Goal: Information Seeking & Learning: Learn about a topic

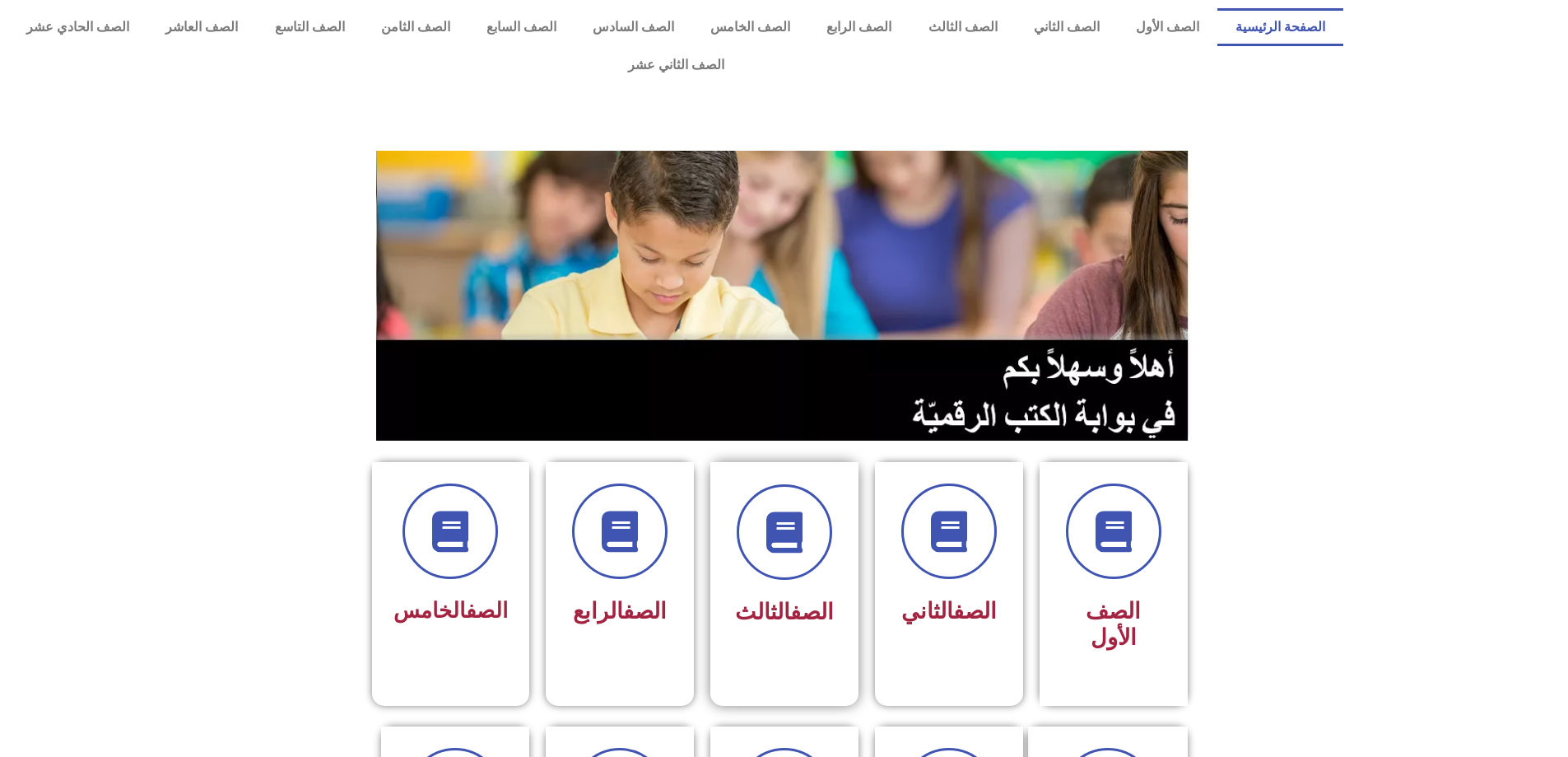
scroll to position [247, 0]
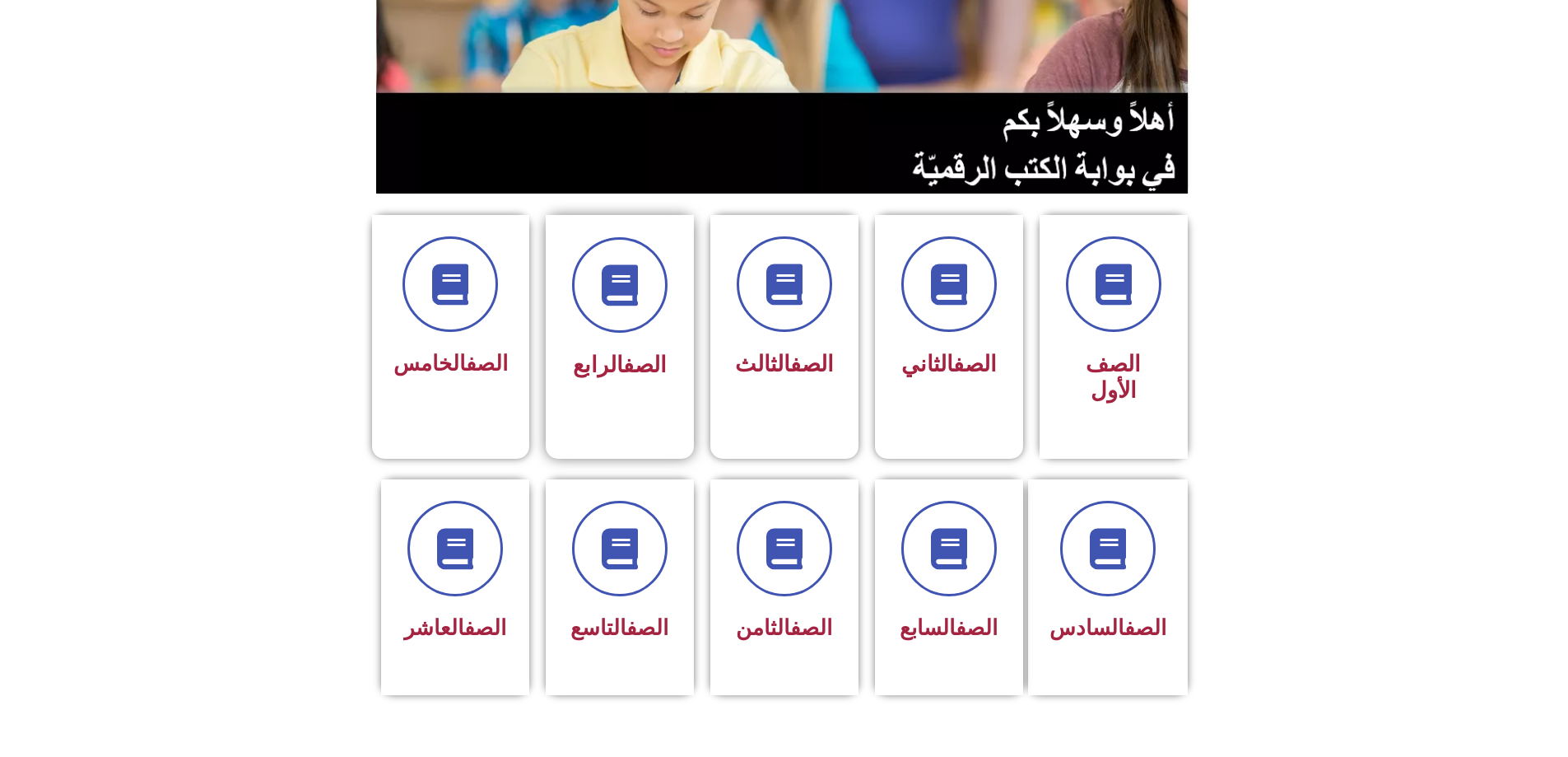
click at [606, 362] on div "الصف الرابع" at bounding box center [620, 323] width 148 height 218
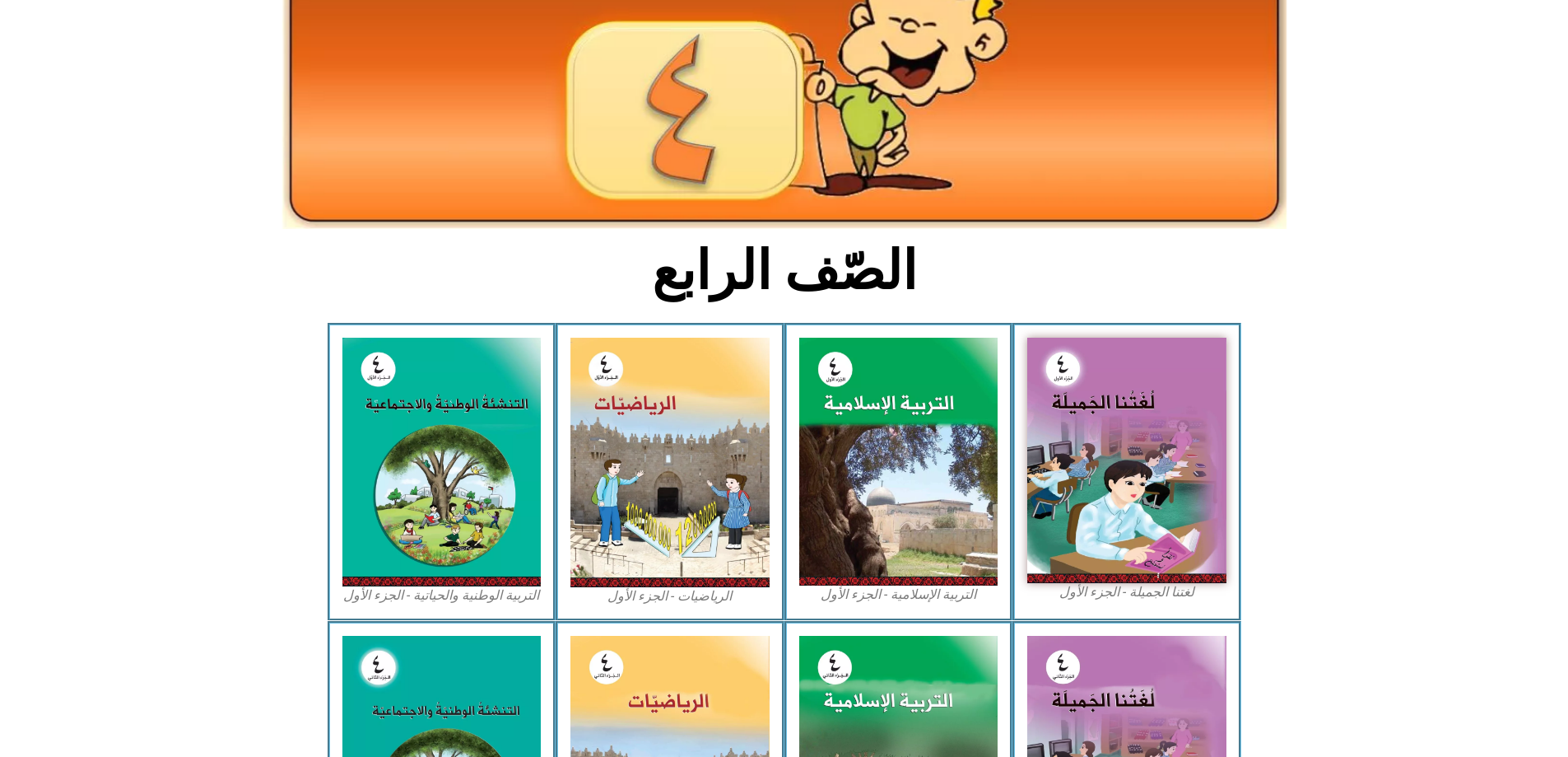
scroll to position [247, 0]
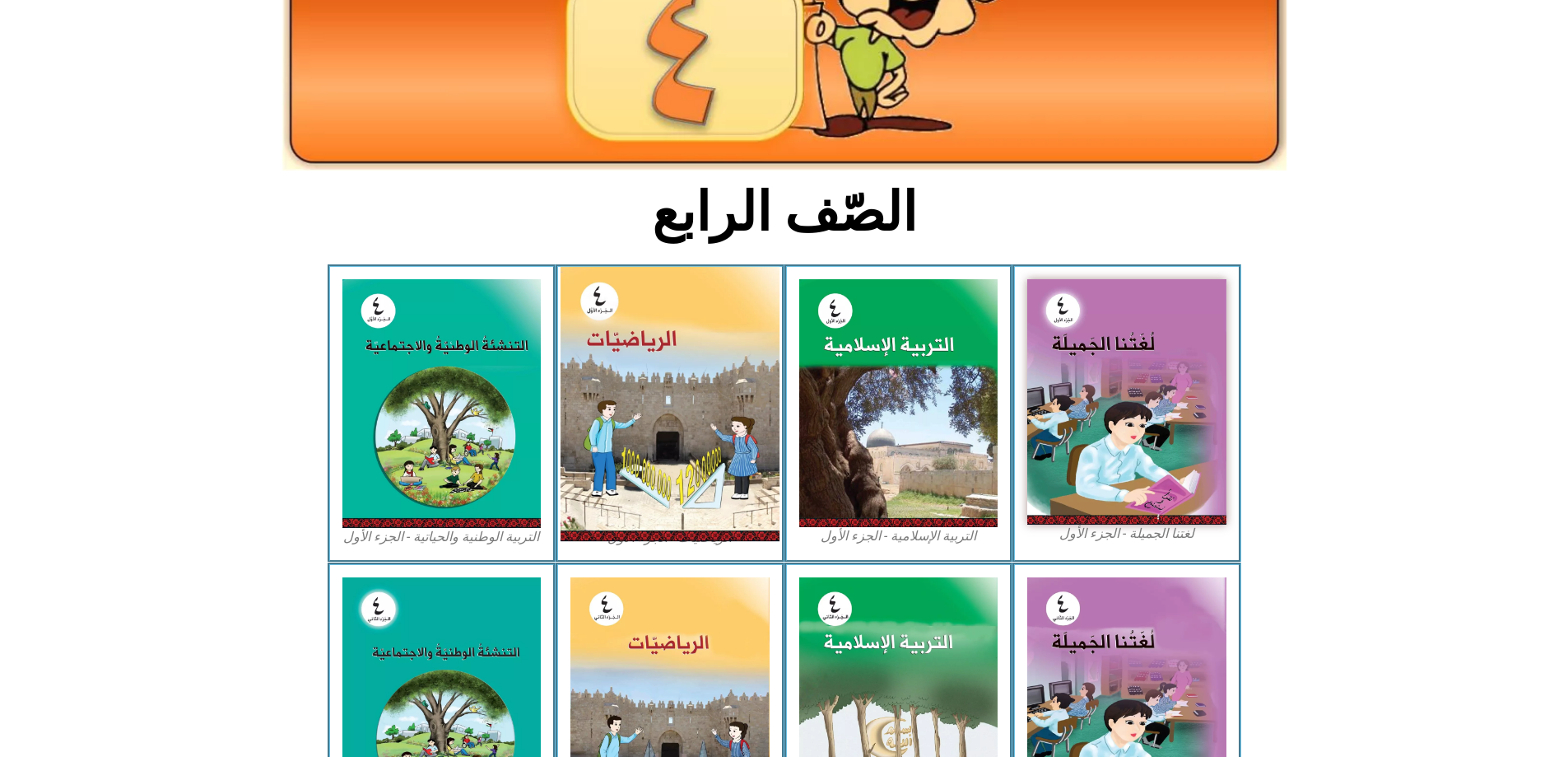
click at [702, 375] on img at bounding box center [670, 403] width 219 height 274
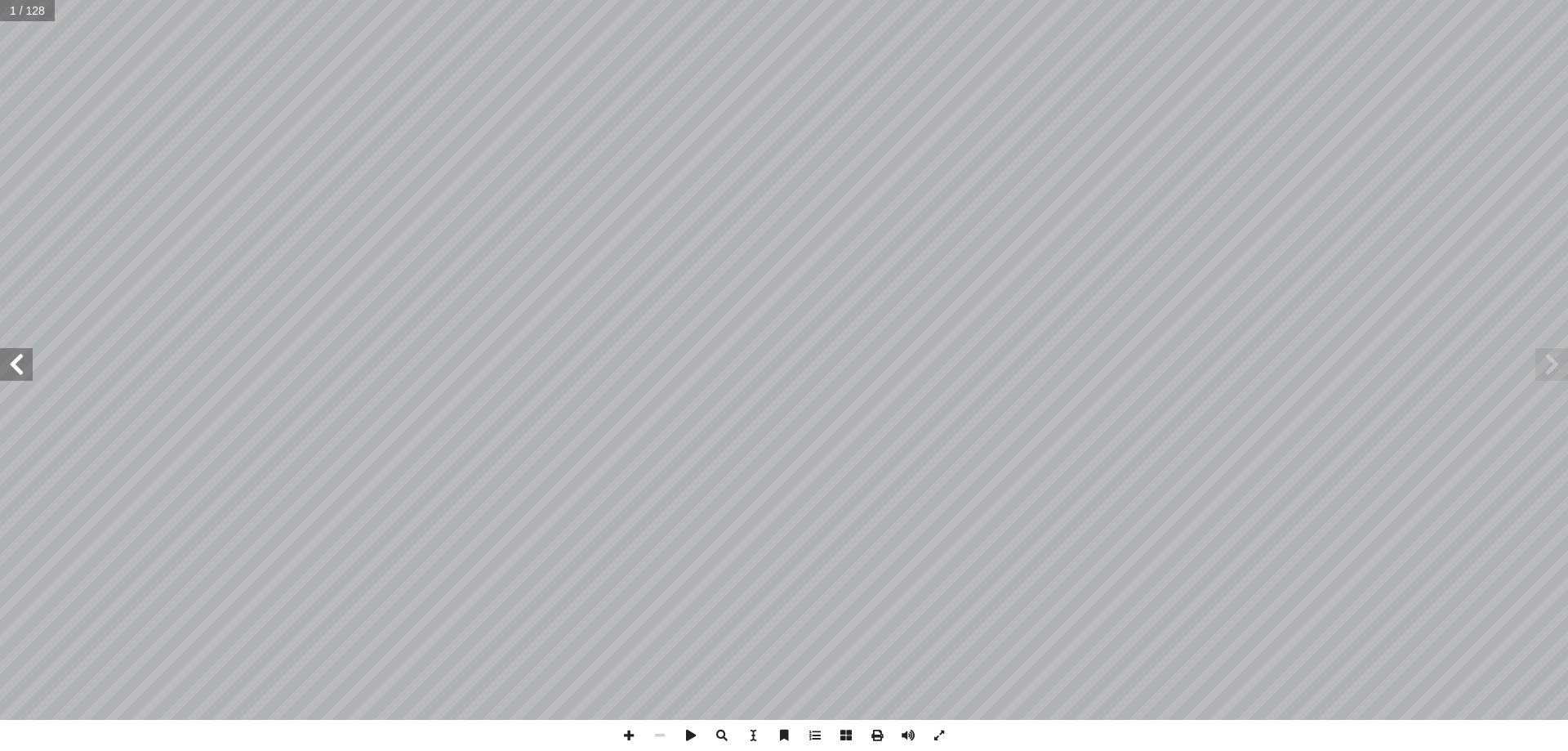
click at [15, 375] on span at bounding box center [16, 365] width 32 height 32
click at [14, 370] on span at bounding box center [16, 365] width 32 height 32
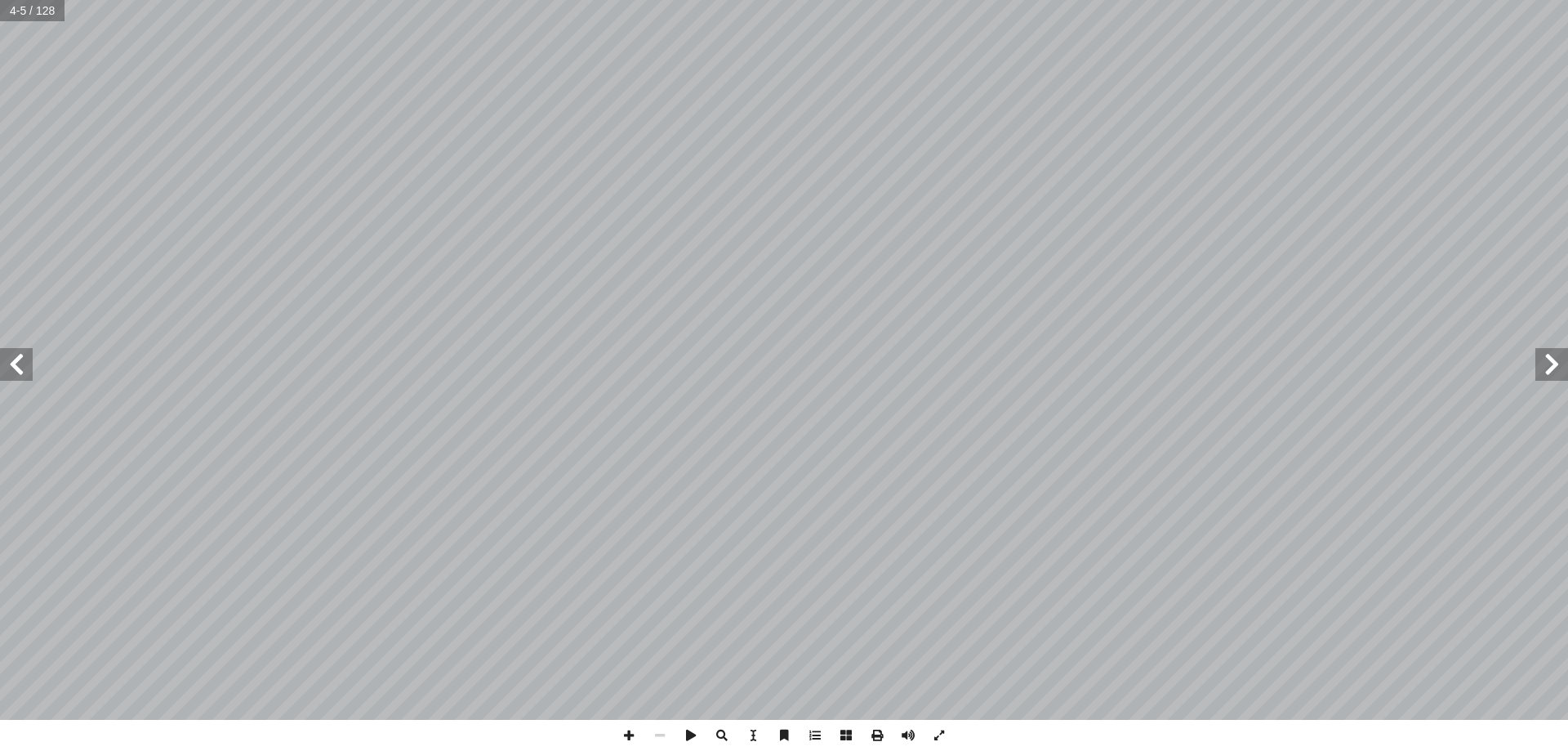
click at [14, 370] on span at bounding box center [16, 365] width 32 height 32
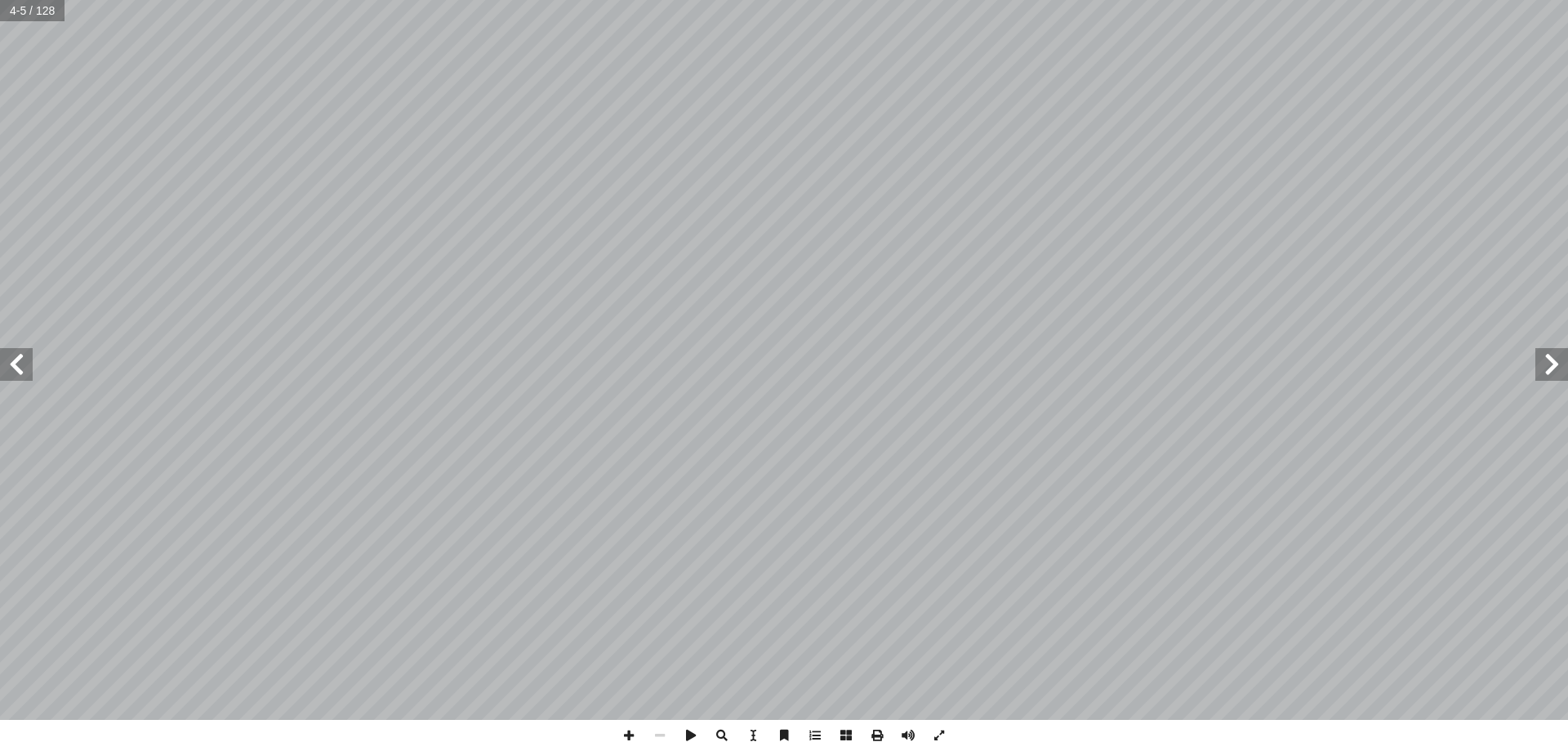
click at [14, 370] on span at bounding box center [16, 365] width 32 height 32
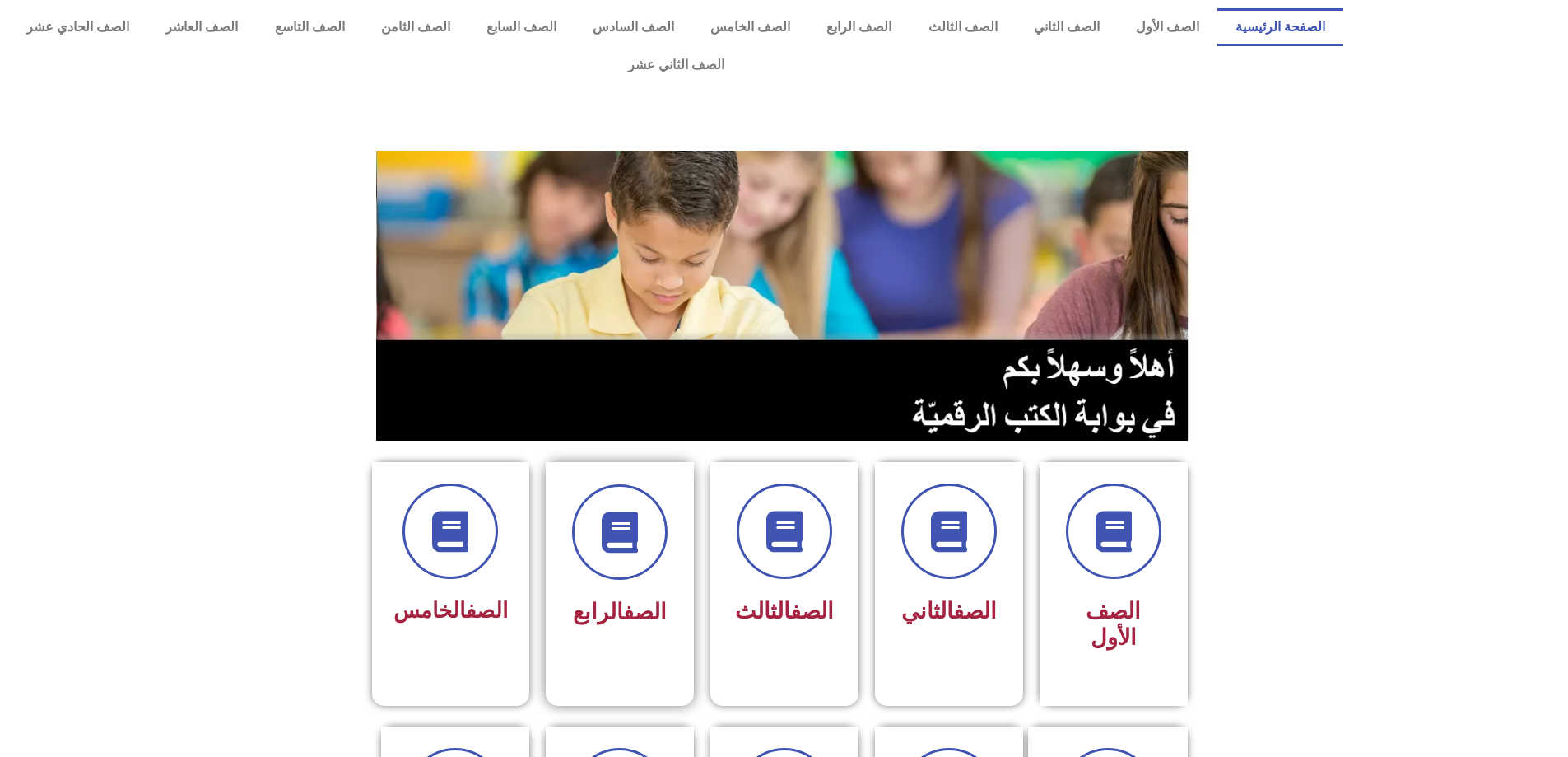
click at [670, 523] on div at bounding box center [620, 531] width 104 height 95
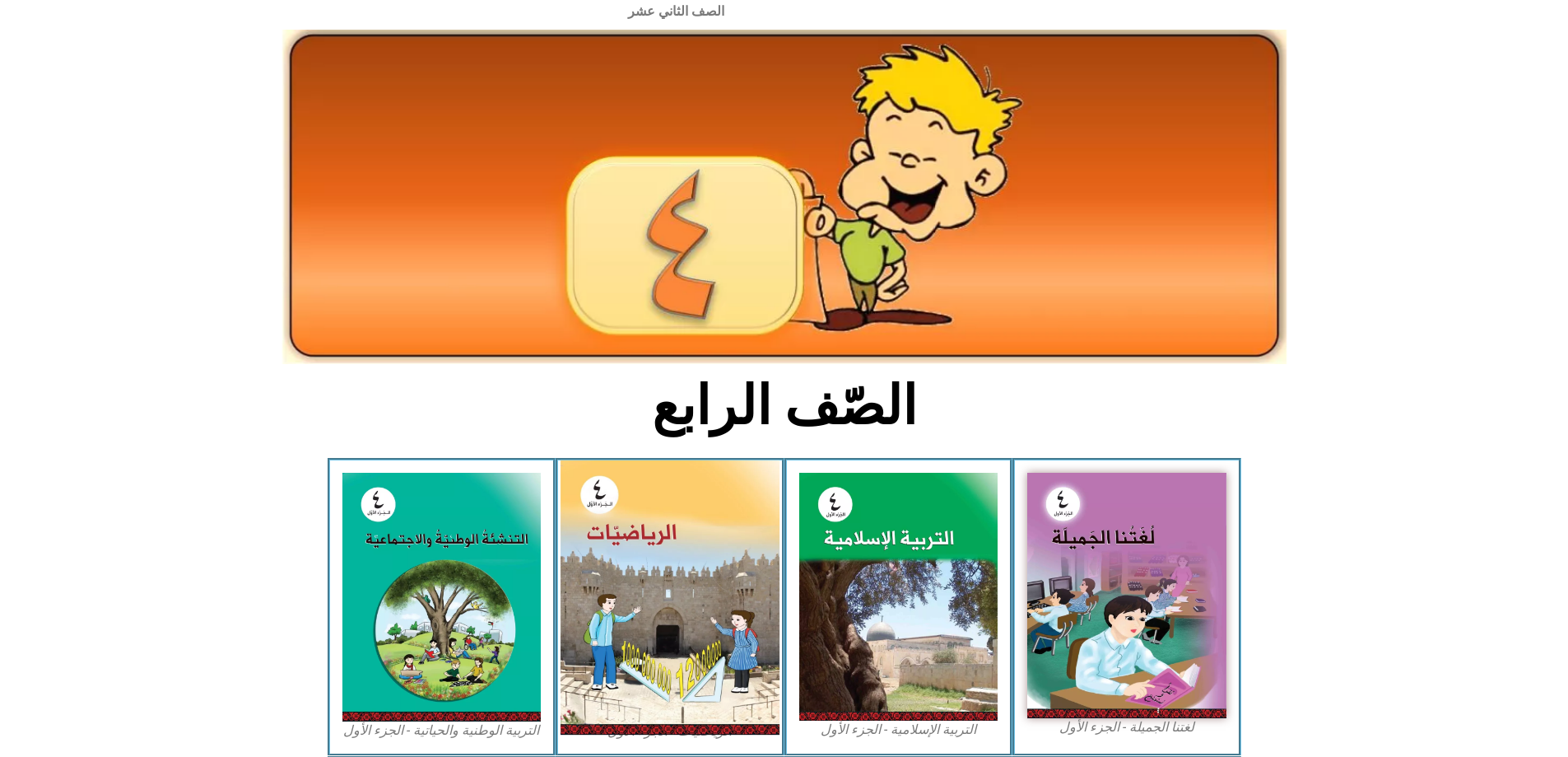
scroll to position [83, 0]
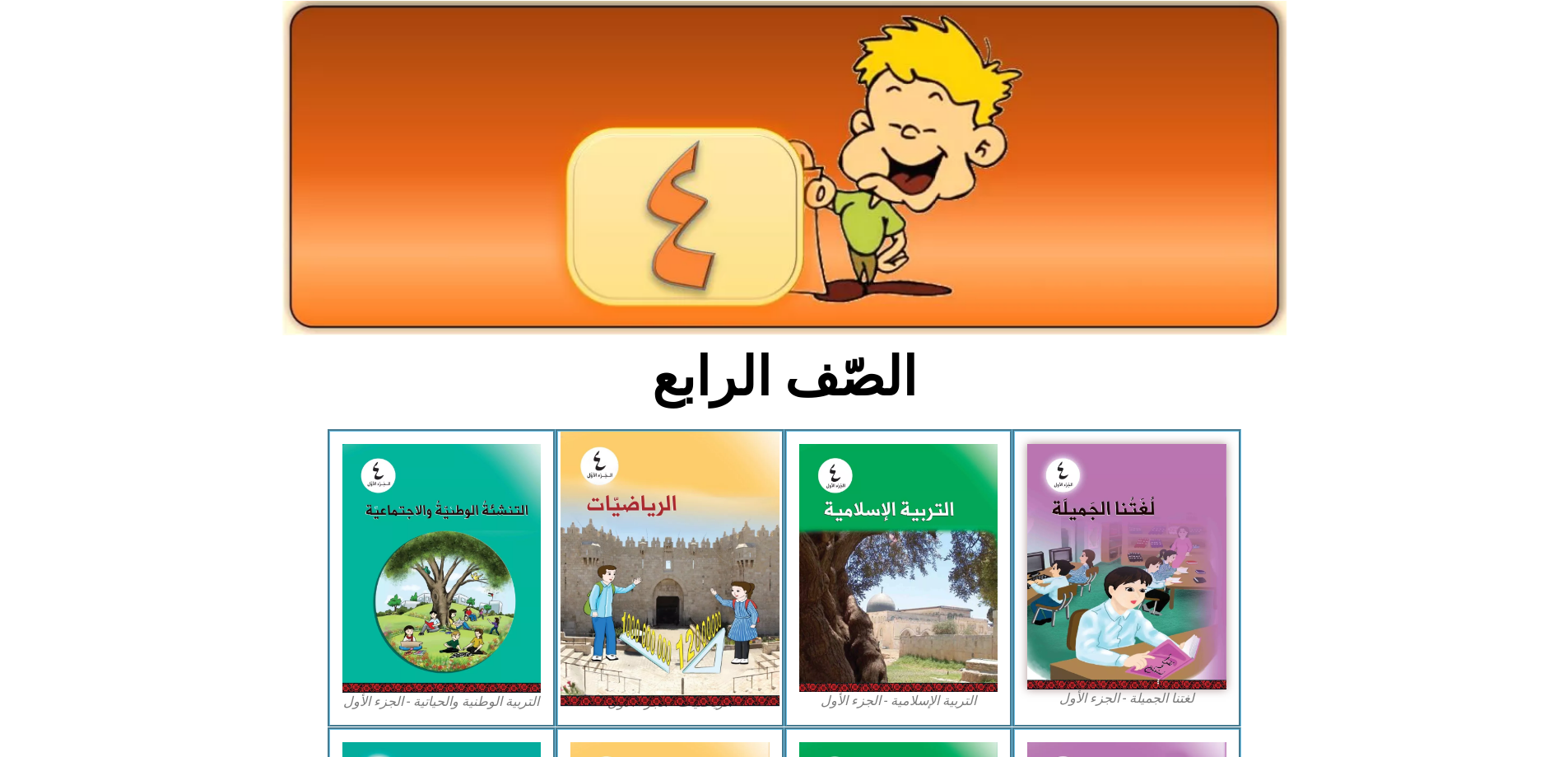
click at [649, 535] on img at bounding box center [670, 568] width 219 height 274
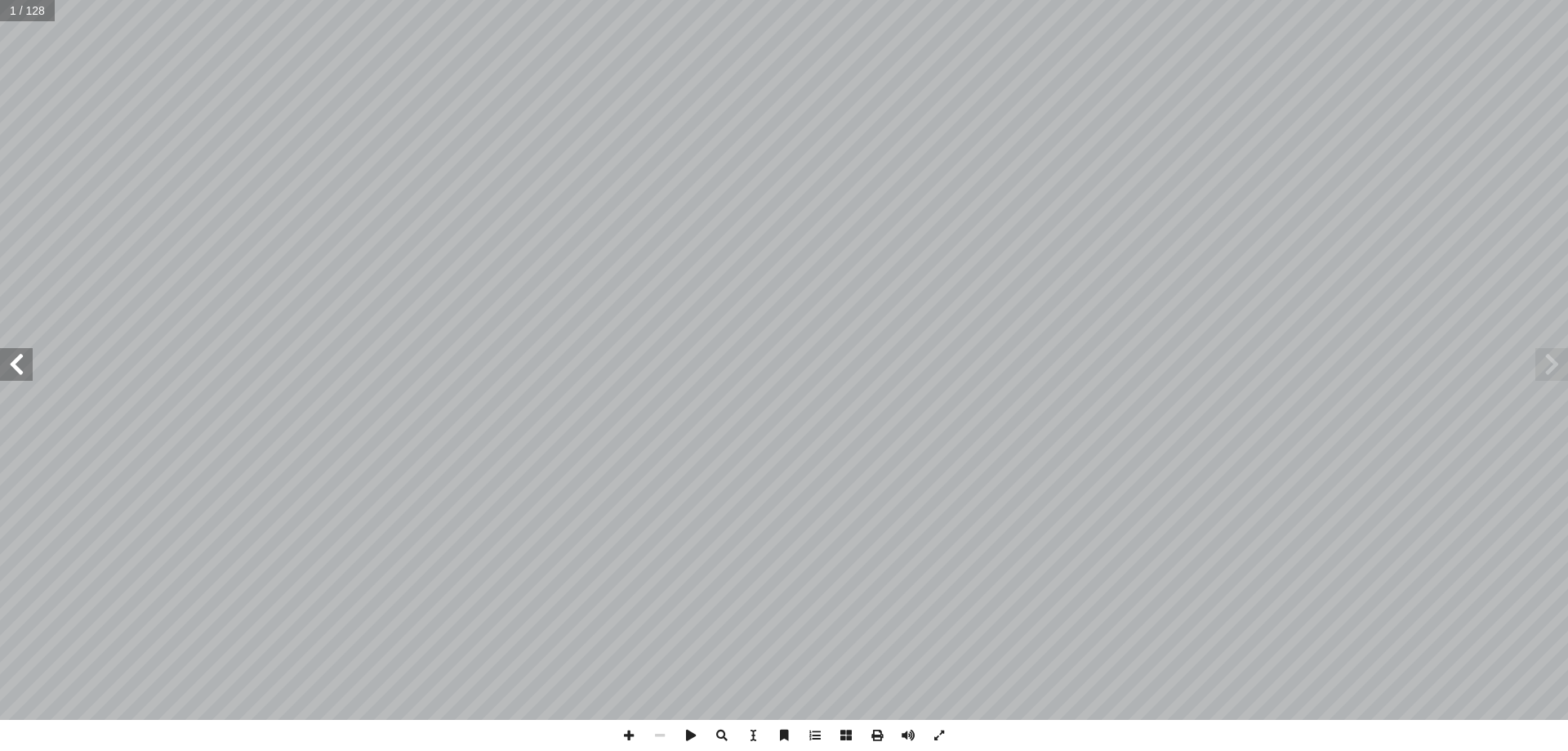
click at [24, 15] on input "text" at bounding box center [27, 10] width 54 height 21
type input "**"
click at [6, 369] on span at bounding box center [16, 365] width 32 height 32
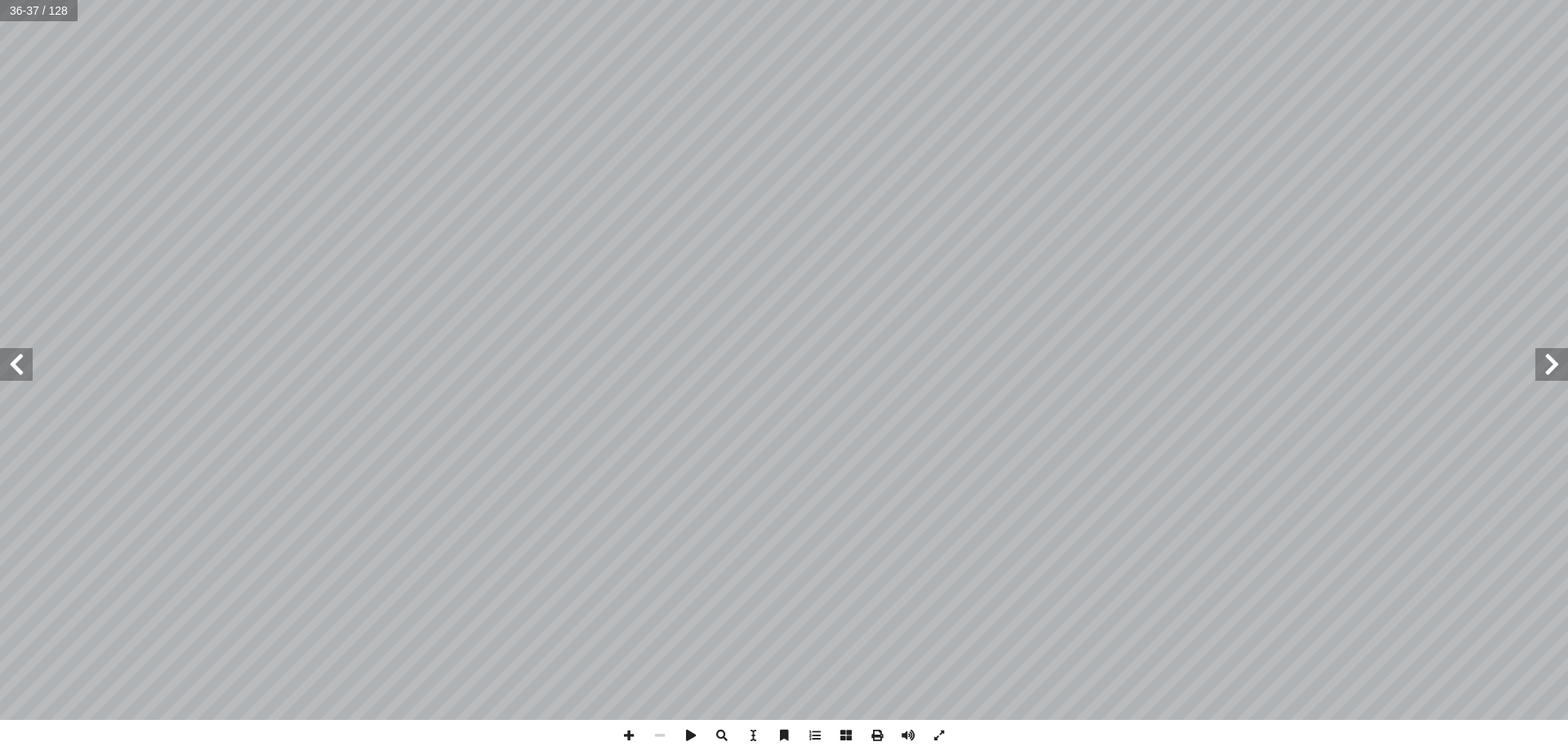
click at [8, 369] on span at bounding box center [16, 365] width 32 height 32
click at [621, 741] on span at bounding box center [629, 735] width 31 height 31
click at [11, 352] on span at bounding box center [16, 365] width 32 height 32
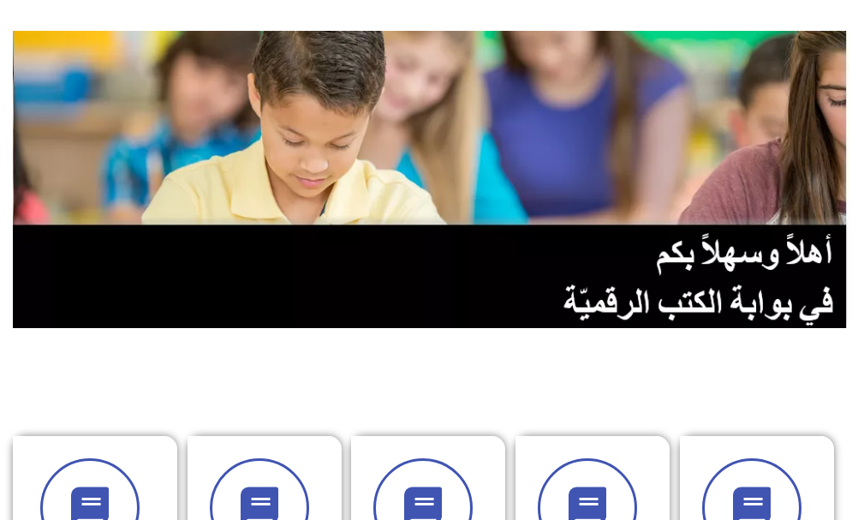
scroll to position [342, 0]
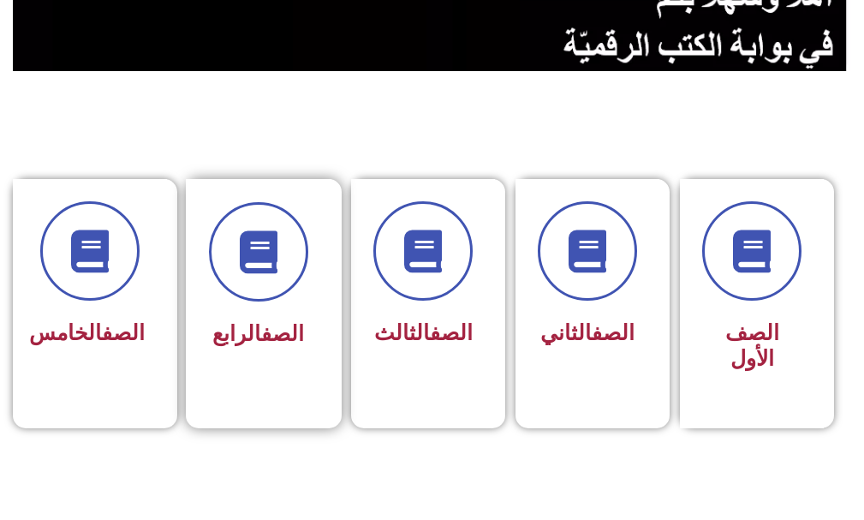
click at [224, 359] on div "الصف الرابع" at bounding box center [259, 291] width 146 height 225
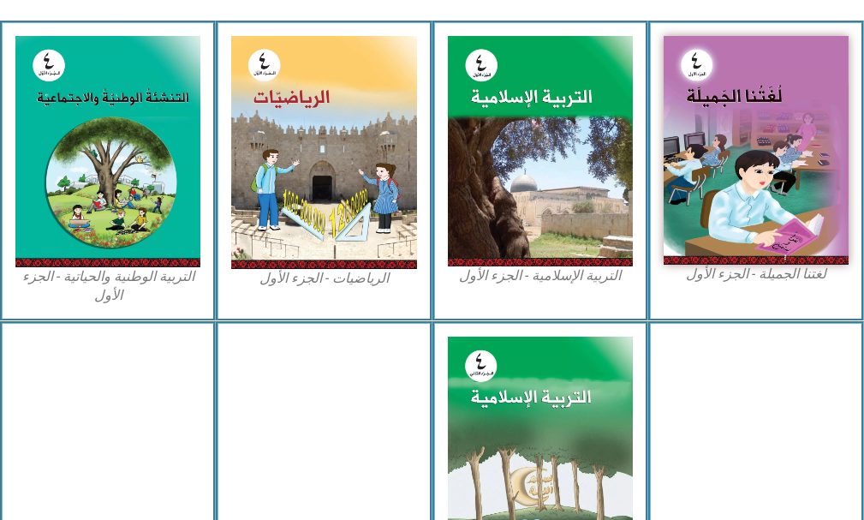
scroll to position [342, 0]
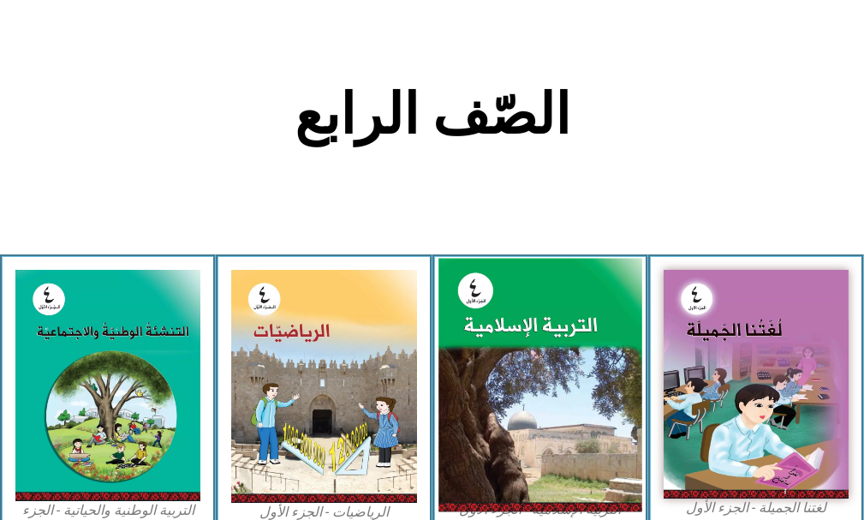
click at [569, 378] on img at bounding box center [540, 385] width 204 height 253
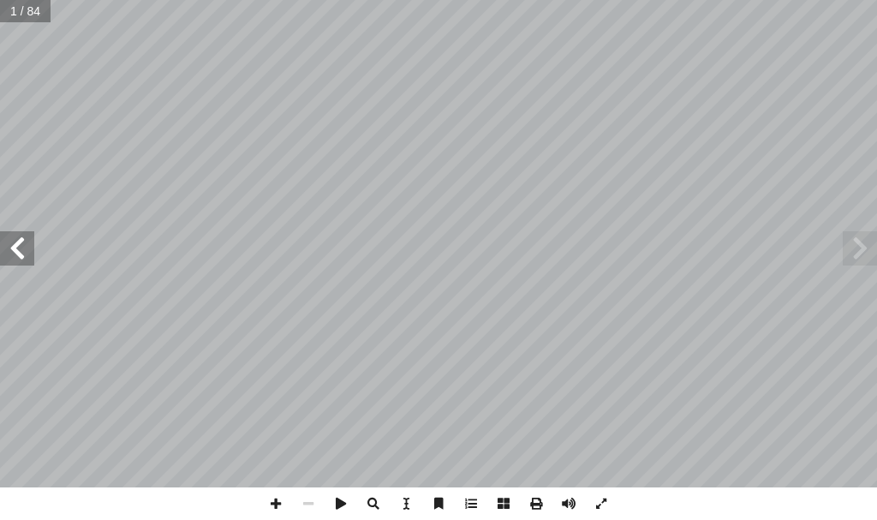
click at [31, 260] on span at bounding box center [17, 248] width 34 height 34
click at [33, 260] on span at bounding box center [17, 248] width 34 height 34
click at [9, 245] on span at bounding box center [17, 248] width 34 height 34
click at [15, 245] on span at bounding box center [17, 248] width 34 height 34
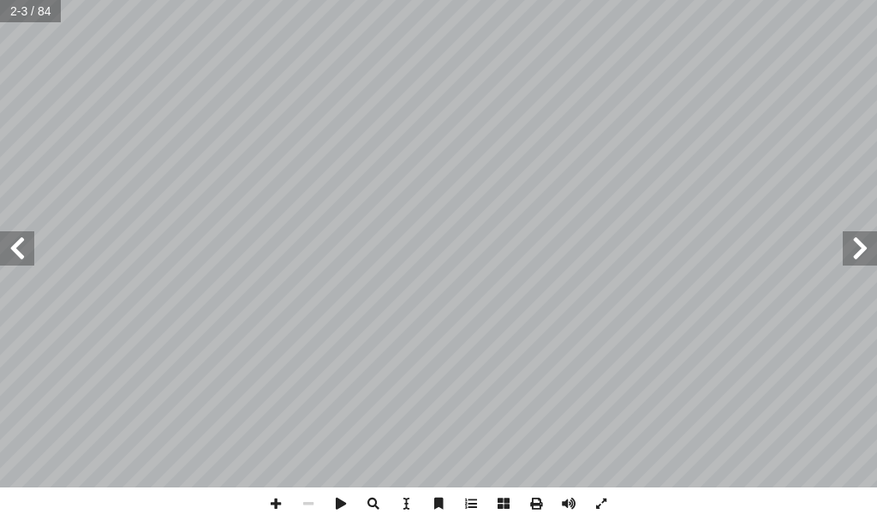
click at [17, 245] on span at bounding box center [17, 248] width 34 height 34
click at [22, 253] on span at bounding box center [17, 248] width 34 height 34
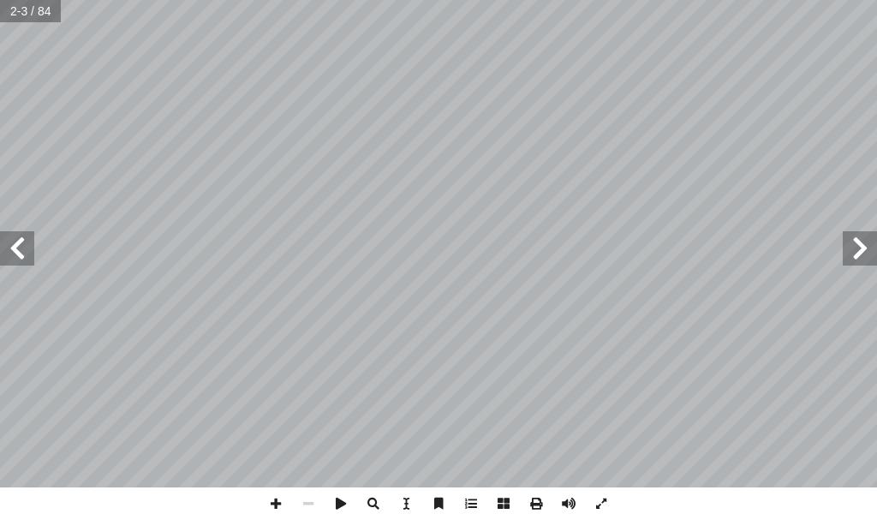
click at [22, 253] on span at bounding box center [17, 248] width 34 height 34
click at [20, 256] on span at bounding box center [17, 248] width 34 height 34
click at [19, 256] on span at bounding box center [17, 248] width 34 height 34
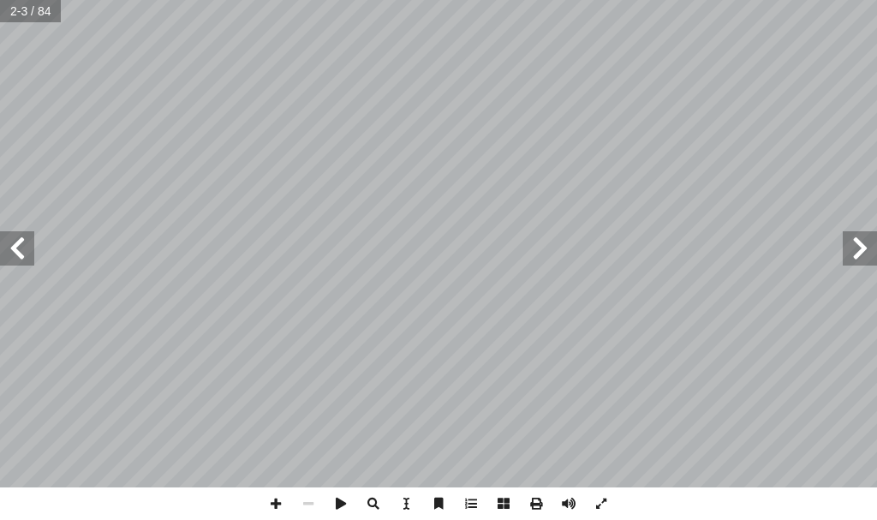
click at [19, 256] on span at bounding box center [17, 248] width 34 height 34
click at [19, 254] on span at bounding box center [17, 248] width 34 height 34
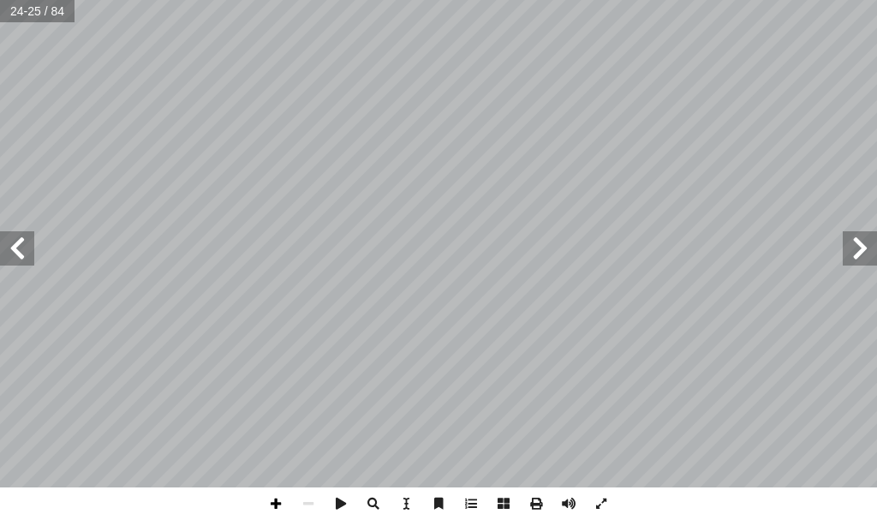
click at [279, 496] on span at bounding box center [275, 503] width 33 height 33
click at [275, 501] on span at bounding box center [275, 503] width 33 height 33
click at [303, 501] on span at bounding box center [308, 503] width 33 height 33
click at [277, 509] on span at bounding box center [275, 503] width 33 height 33
click at [310, 505] on span at bounding box center [308, 503] width 33 height 33
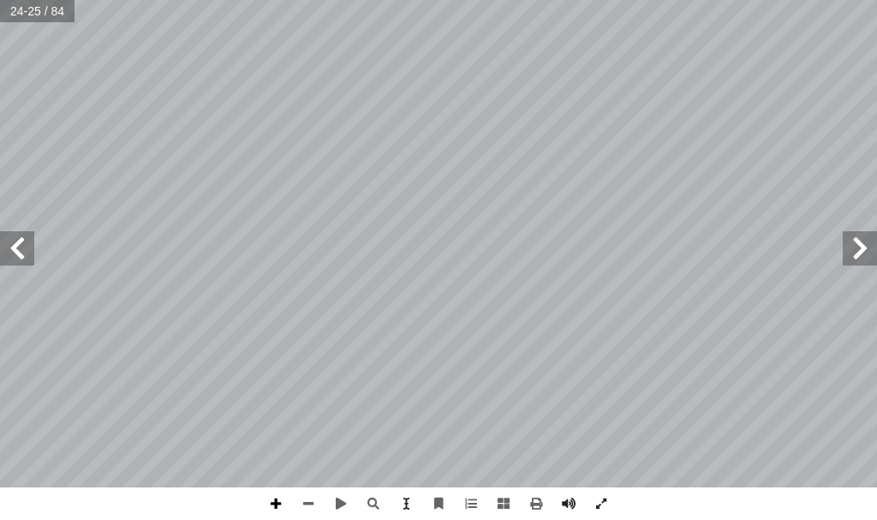
click at [271, 503] on span at bounding box center [275, 503] width 33 height 33
click at [315, 508] on span at bounding box center [308, 503] width 33 height 33
click at [10, 231] on span at bounding box center [17, 248] width 34 height 34
click at [855, 237] on span at bounding box center [859, 248] width 34 height 34
click at [286, 489] on span at bounding box center [275, 503] width 33 height 33
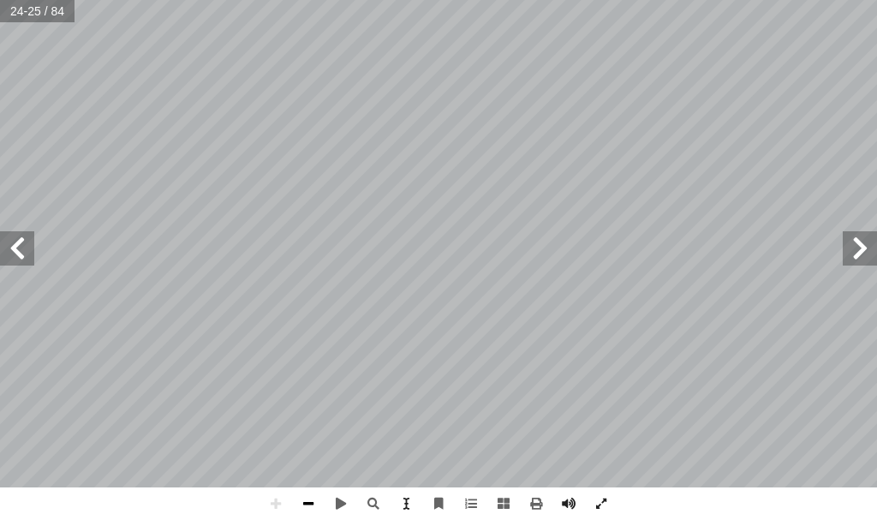
click at [314, 505] on span at bounding box center [308, 503] width 33 height 33
click at [15, 257] on span at bounding box center [17, 248] width 34 height 34
click at [15, 255] on span at bounding box center [17, 248] width 34 height 34
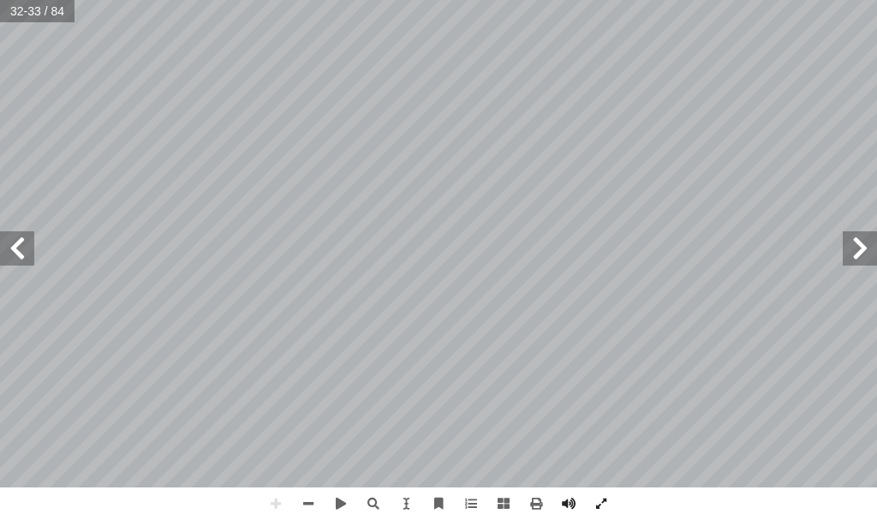
click at [844, 240] on div "٢٨ ُ يام ِ الق َ ، و ِ رام ْ ح ِ إ ال� ُ ة َ بير ْ ك َ ت َ ، و ُ ب ْ ل َ ها الق…" at bounding box center [438, 243] width 877 height 487
click at [858, 265] on span at bounding box center [859, 248] width 34 height 34
click at [858, 259] on span at bounding box center [859, 248] width 34 height 34
click at [310, 498] on span at bounding box center [308, 503] width 33 height 33
click at [267, 499] on span at bounding box center [275, 503] width 33 height 33
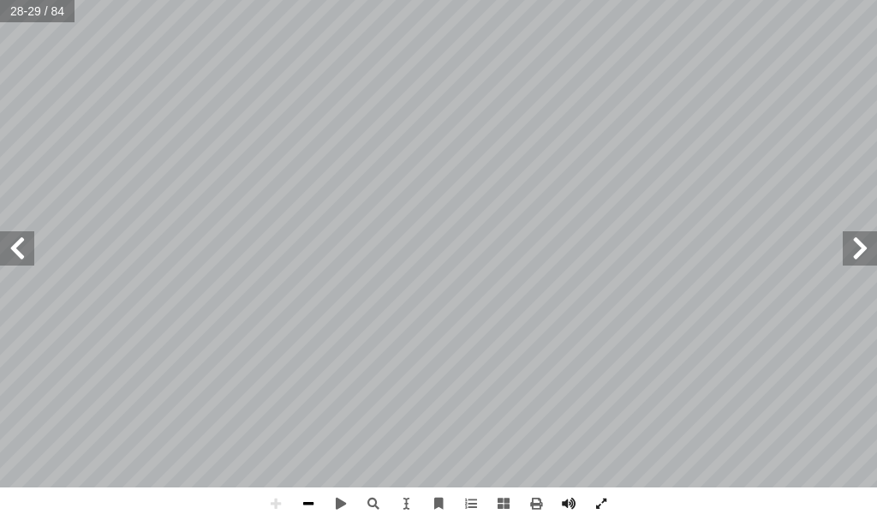
click at [312, 503] on span at bounding box center [308, 503] width 33 height 33
click at [876, 264] on span at bounding box center [859, 248] width 34 height 34
click at [856, 255] on span at bounding box center [859, 248] width 34 height 34
